Goal: Check status

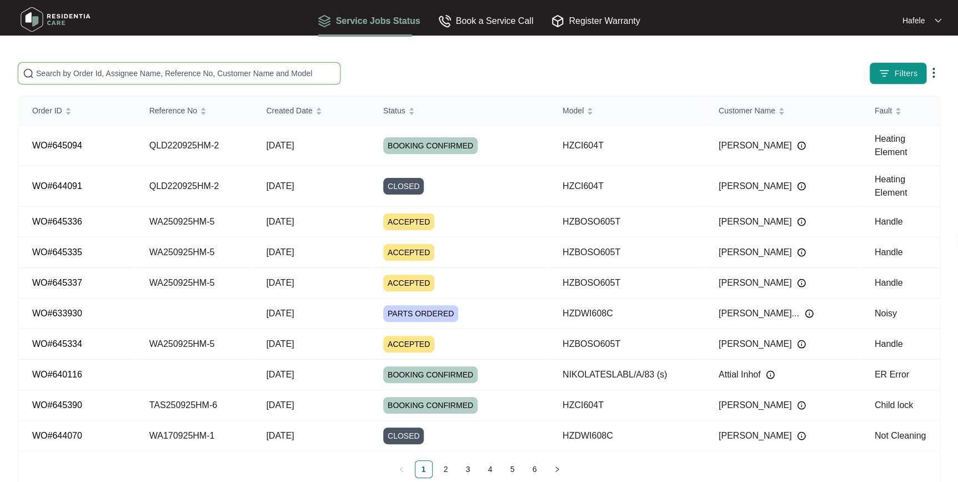
click at [138, 78] on input "text" at bounding box center [185, 73] width 299 height 12
paste input "NSW160925LP-1"
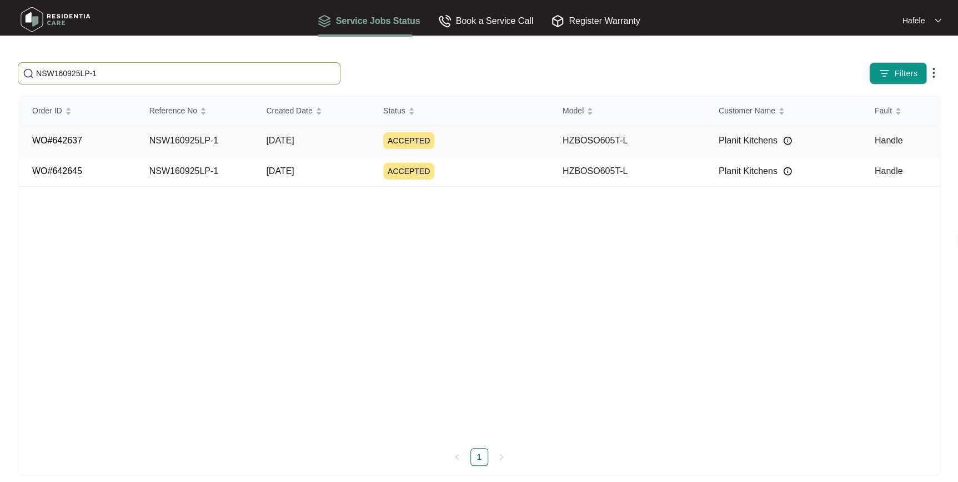
type input "NSW160925LP-1"
click at [473, 143] on div "ACCEPTED" at bounding box center [466, 140] width 166 height 17
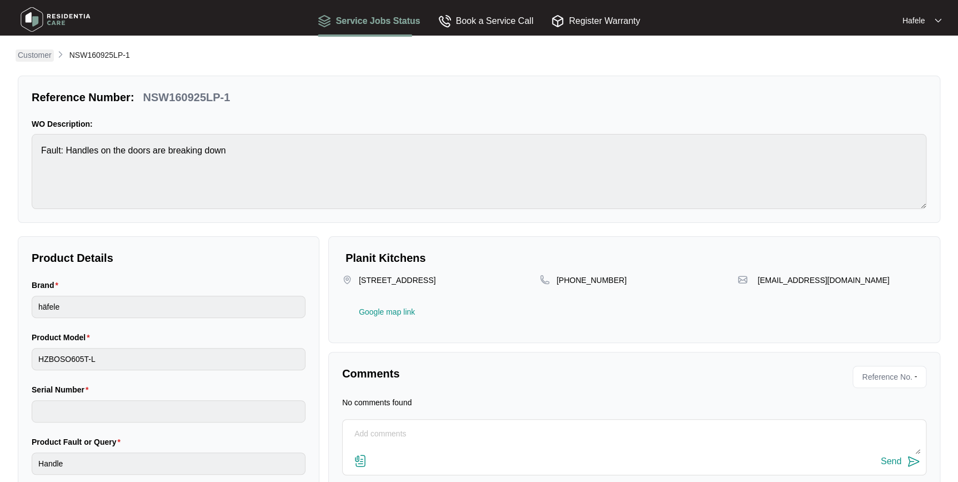
click at [38, 54] on p "Customer" at bounding box center [35, 54] width 34 height 11
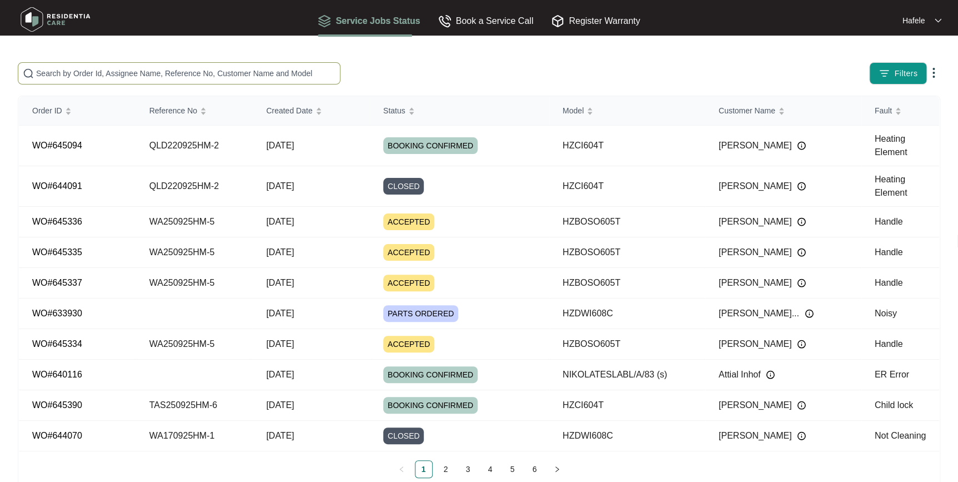
click at [184, 70] on input "text" at bounding box center [185, 73] width 299 height 12
paste input "NSW160925LP-1"
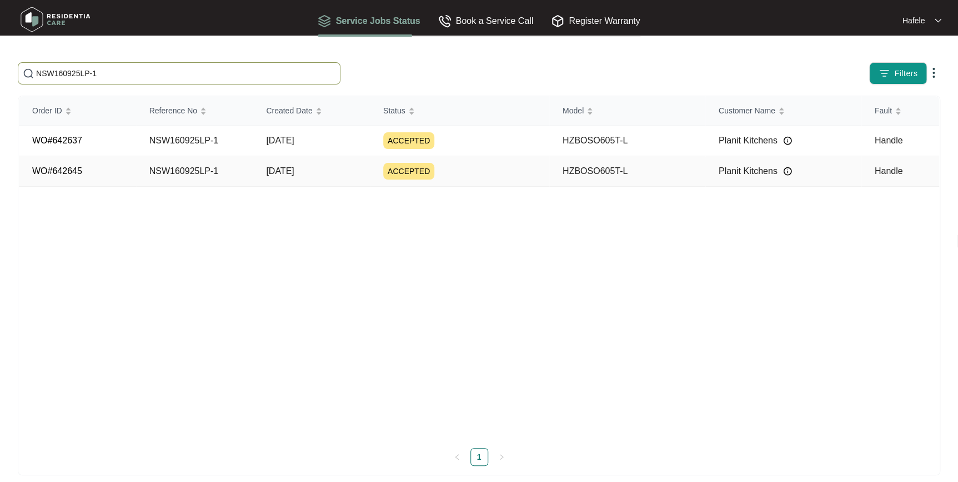
type input "NSW160925LP-1"
click at [222, 171] on td "NSW160925LP-1" at bounding box center [194, 171] width 117 height 31
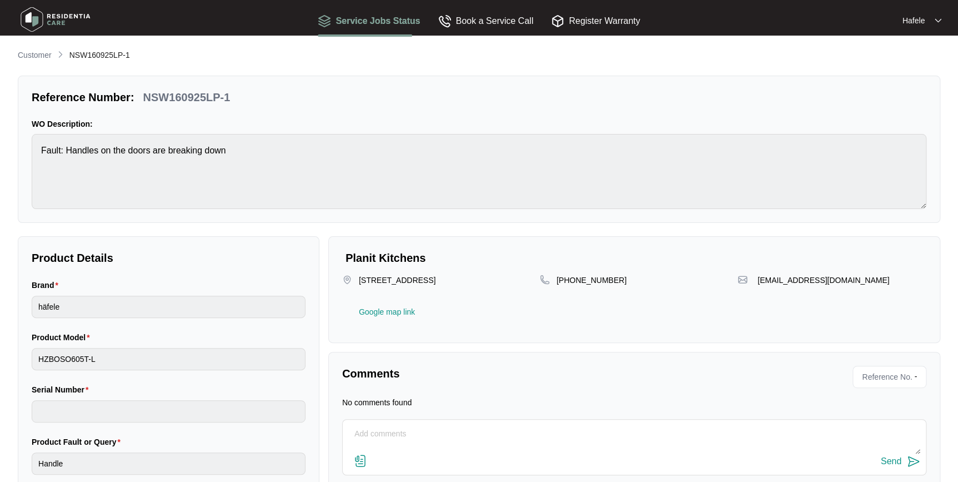
click at [57, 64] on div "Customer NSW160925LP-1 Reference Number: NSW160925LP-1 WO Description: Fault: H…" at bounding box center [479, 275] width 923 height 453
click at [43, 57] on p "Customer" at bounding box center [35, 54] width 34 height 11
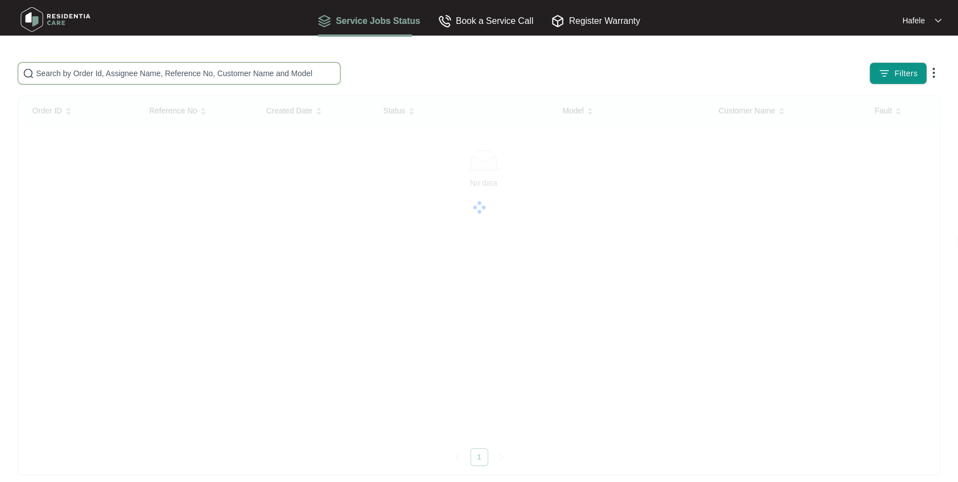
click at [209, 78] on input "text" at bounding box center [185, 73] width 299 height 12
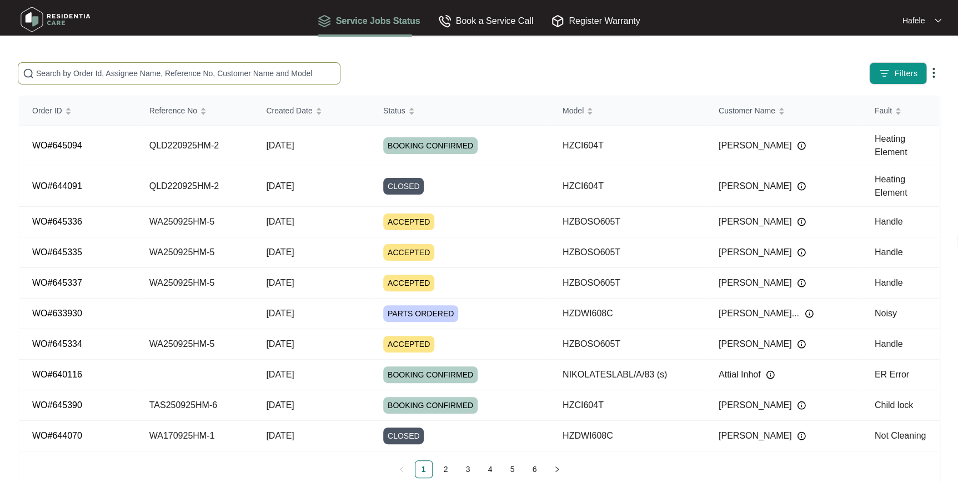
paste input "NSW160925LP-1"
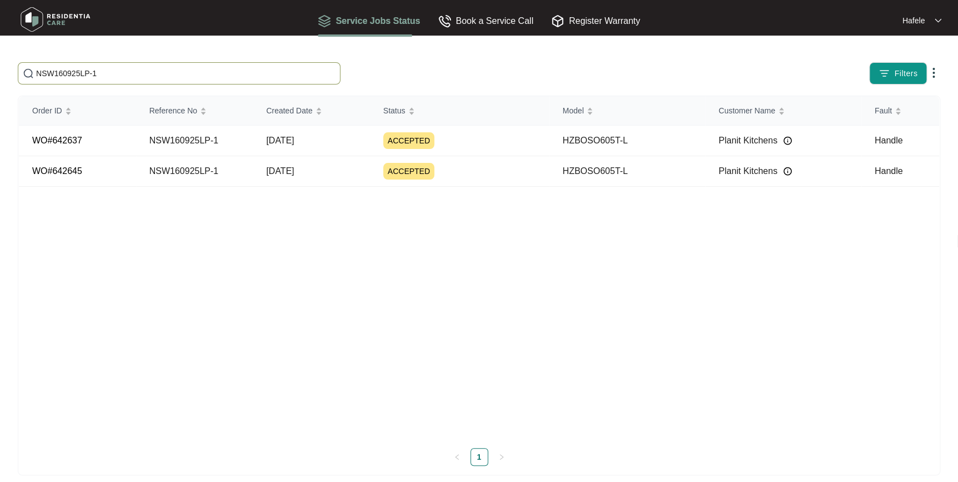
type input "NSW160925LP-1"
